Goal: Transaction & Acquisition: Purchase product/service

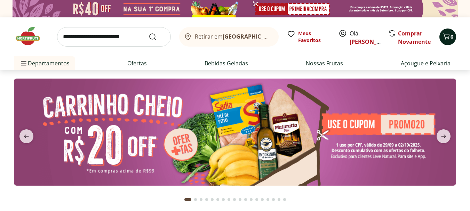
click at [445, 37] on icon "Carrinho" at bounding box center [446, 36] width 7 height 6
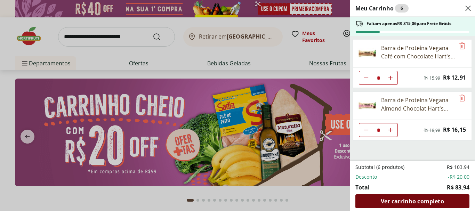
click at [417, 202] on span "Ver carrinho completo" at bounding box center [412, 202] width 63 height 6
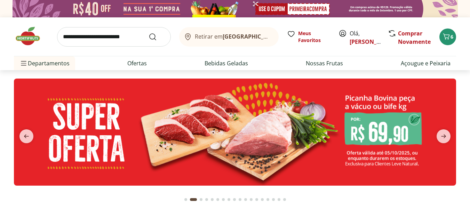
click at [90, 36] on input "search" at bounding box center [114, 36] width 114 height 19
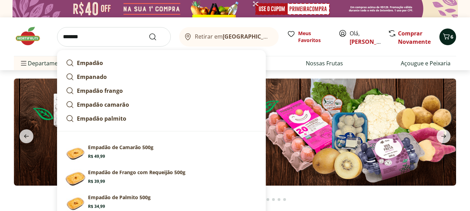
type input "*******"
click at [451, 37] on span "6" at bounding box center [451, 36] width 3 height 7
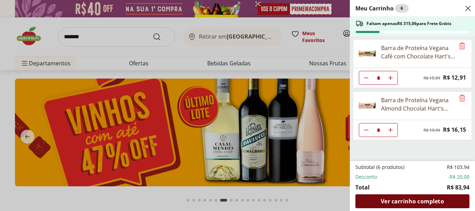
click at [413, 203] on span "Ver carrinho completo" at bounding box center [412, 202] width 63 height 6
